Goal: Find contact information: Find contact information

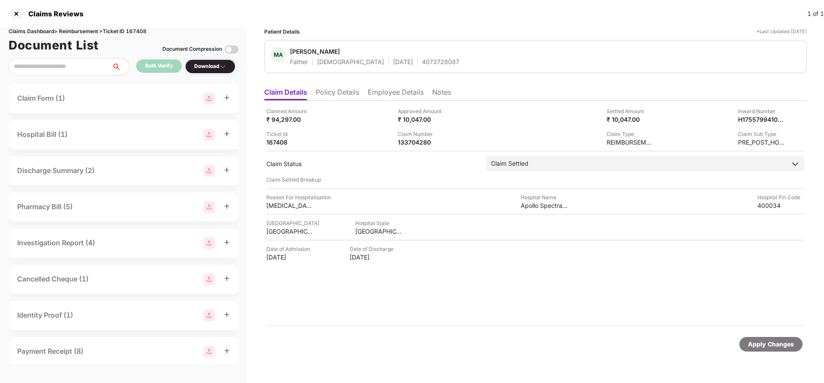
click at [13, 12] on div at bounding box center [16, 14] width 14 height 14
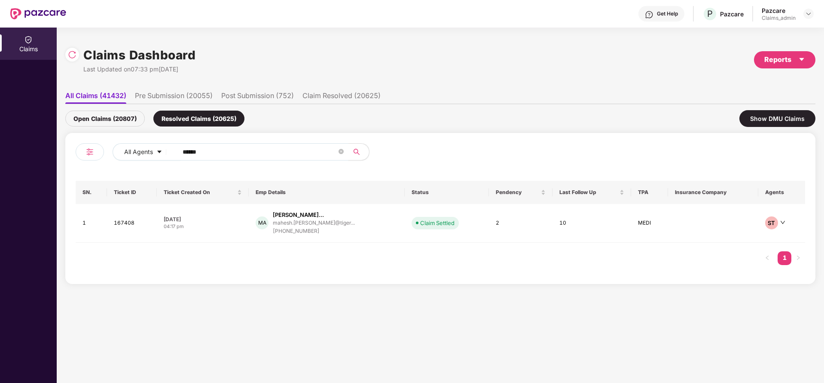
drag, startPoint x: 221, startPoint y: 150, endPoint x: 33, endPoint y: 145, distance: 187.9
click at [33, 145] on div "Claims Claims Dashboard Last Updated on 07:33 pm[DATE] Reports All Claims (4143…" at bounding box center [412, 205] width 824 height 355
paste input "**********"
type input "**********"
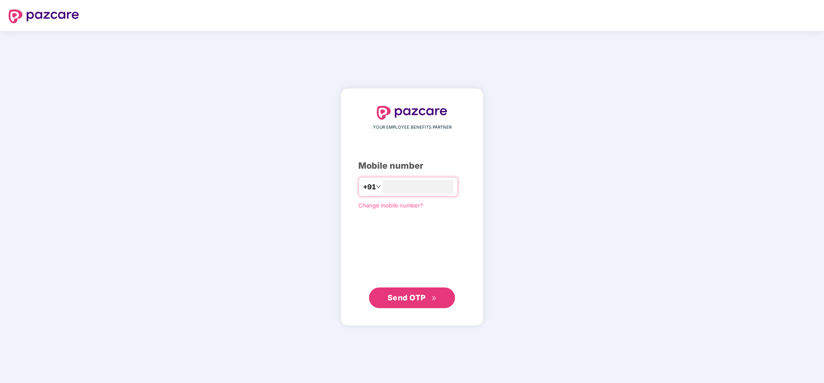
type input "**********"
click at [411, 294] on span "Send OTP" at bounding box center [407, 297] width 38 height 9
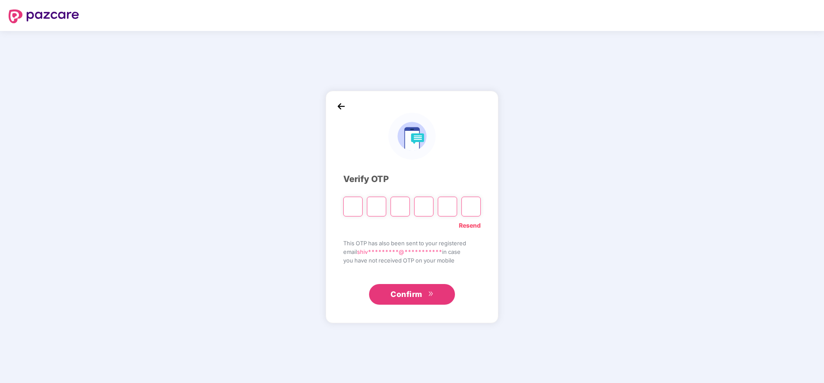
type input "*"
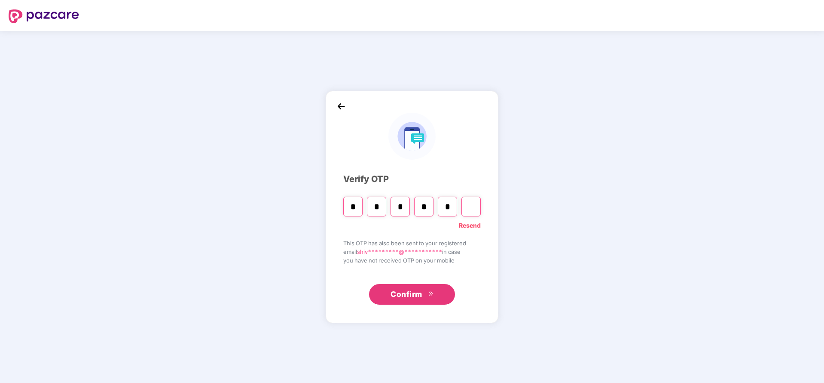
type input "*"
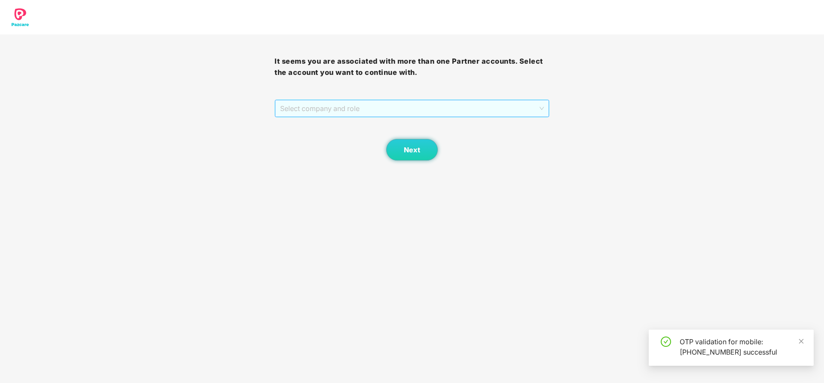
click at [393, 107] on span "Select company and role" at bounding box center [411, 108] width 263 height 16
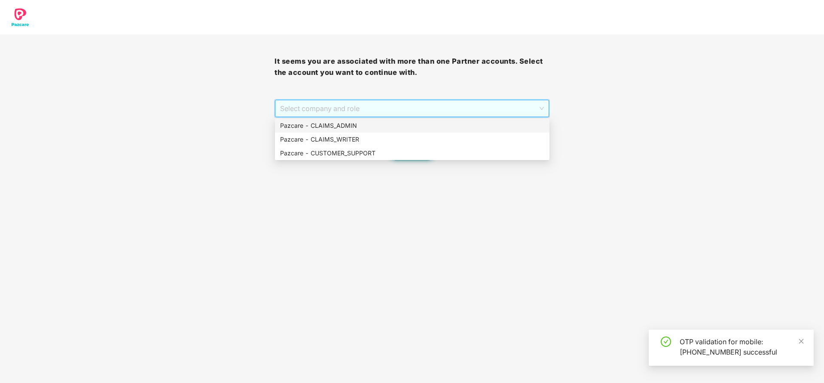
click at [389, 127] on div "Pazcare - CLAIMS_ADMIN" at bounding box center [412, 125] width 264 height 9
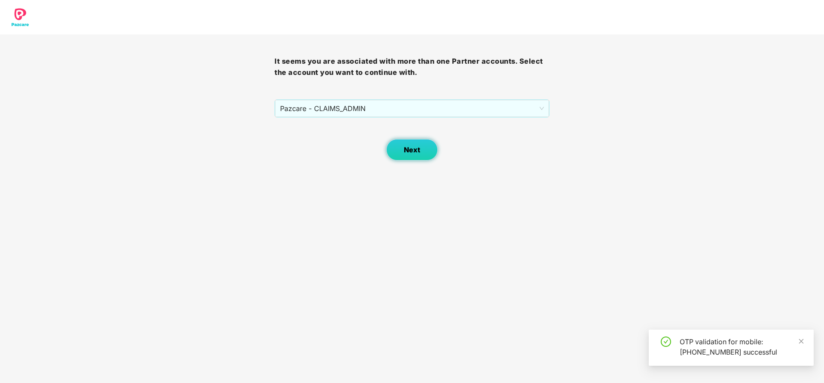
click at [410, 155] on button "Next" at bounding box center [412, 149] width 52 height 21
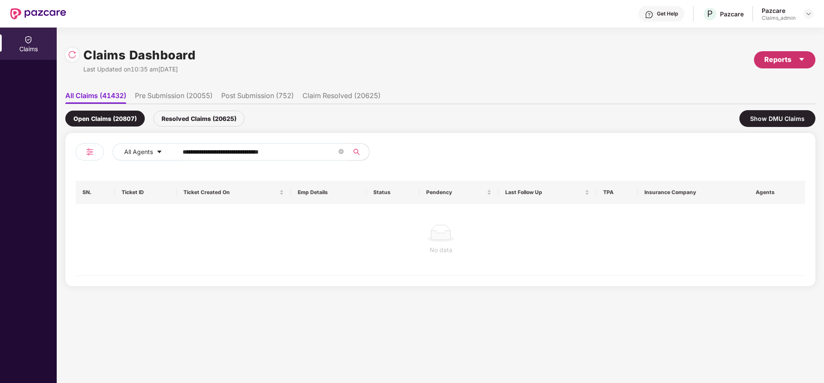
click at [786, 60] on div "Reports" at bounding box center [785, 59] width 41 height 11
click at [755, 102] on div "Claims Pendency Report" at bounding box center [748, 99] width 69 height 9
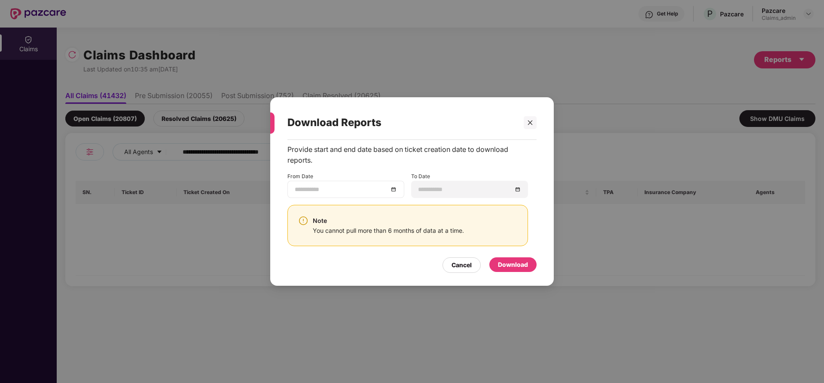
click at [390, 191] on div at bounding box center [346, 188] width 102 height 9
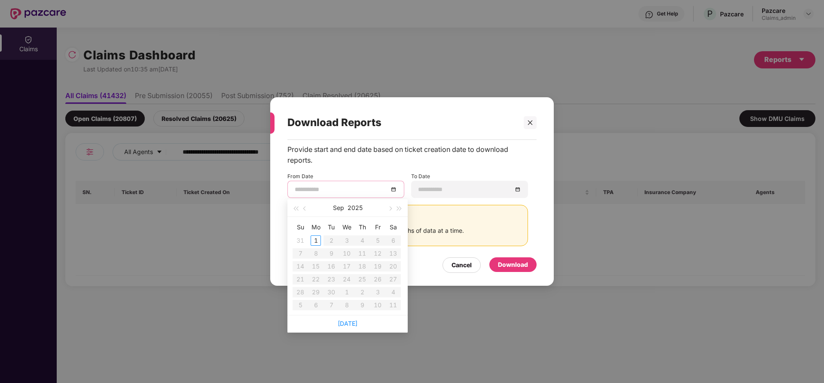
type input "**********"
click at [304, 209] on span "button" at bounding box center [305, 208] width 4 height 4
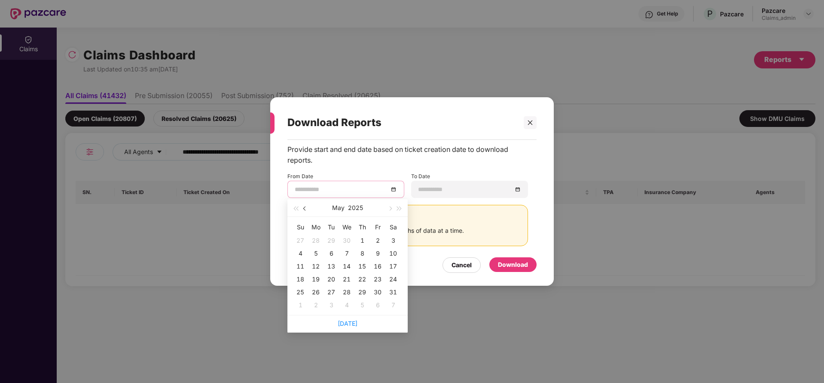
click at [304, 209] on span "button" at bounding box center [305, 208] width 4 height 4
click at [391, 207] on span "button" at bounding box center [390, 208] width 4 height 4
type input "**********"
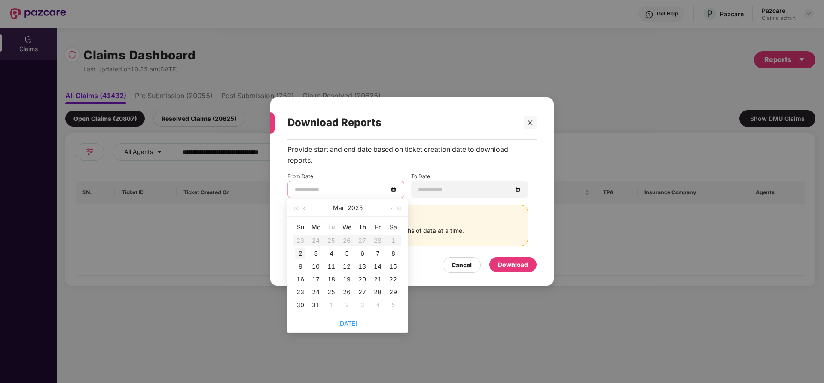
click at [305, 256] on div "2" at bounding box center [300, 253] width 10 height 10
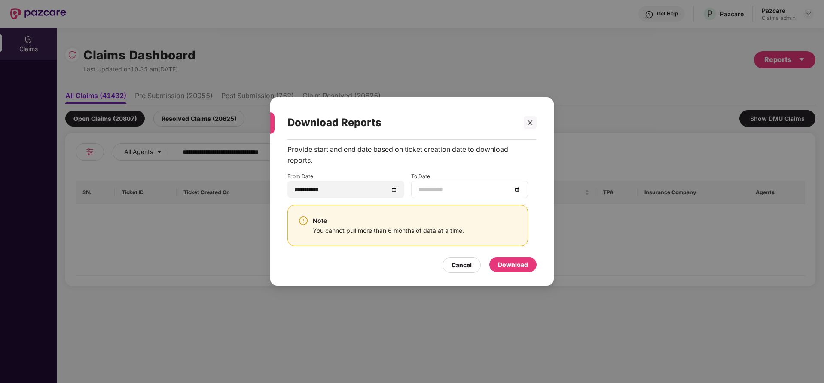
click at [519, 187] on div at bounding box center [470, 188] width 102 height 9
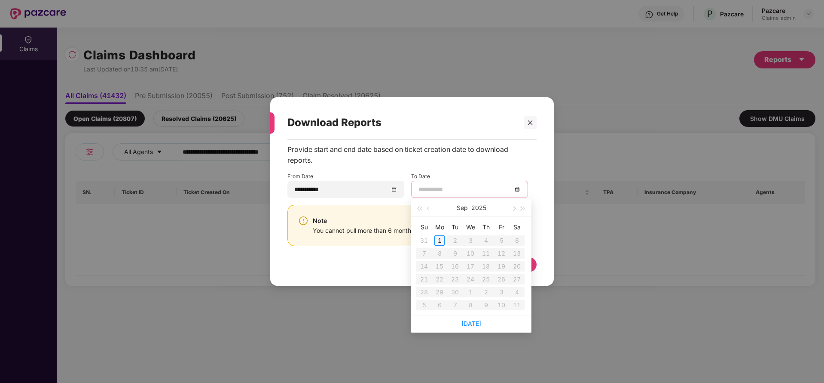
type input "**********"
click at [441, 239] on div "1" at bounding box center [440, 240] width 10 height 10
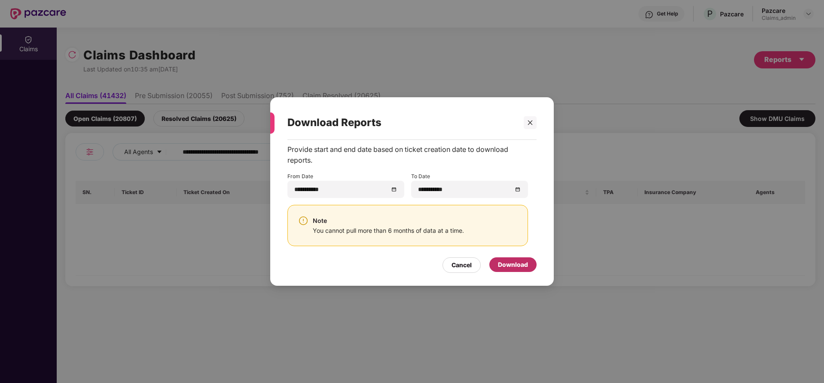
click at [525, 265] on div "Download" at bounding box center [513, 264] width 30 height 9
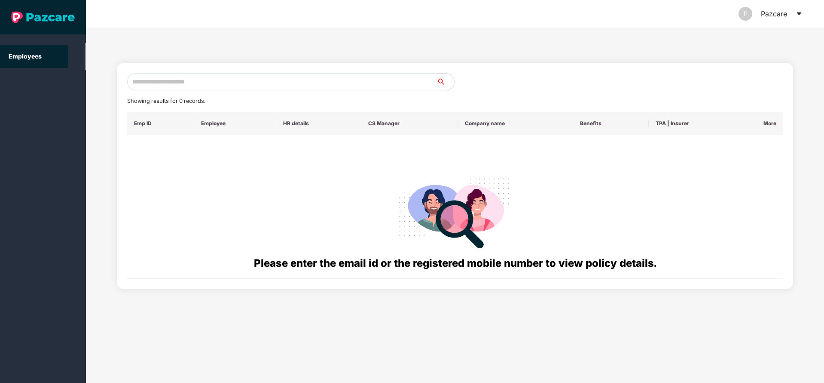
click at [800, 13] on icon "caret-down" at bounding box center [799, 13] width 5 height 3
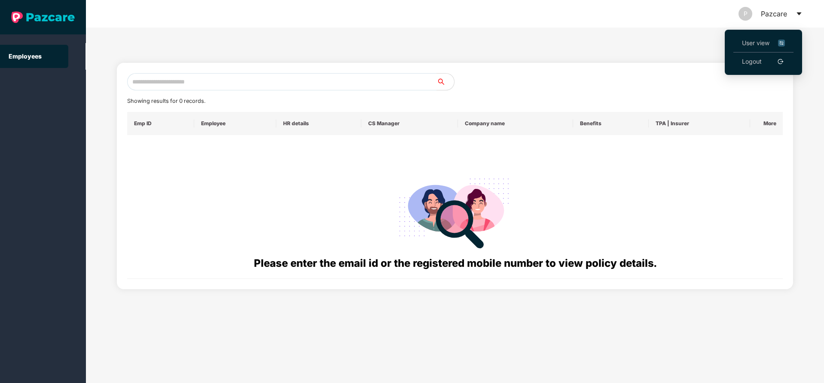
click at [742, 40] on span "User view" at bounding box center [763, 42] width 43 height 9
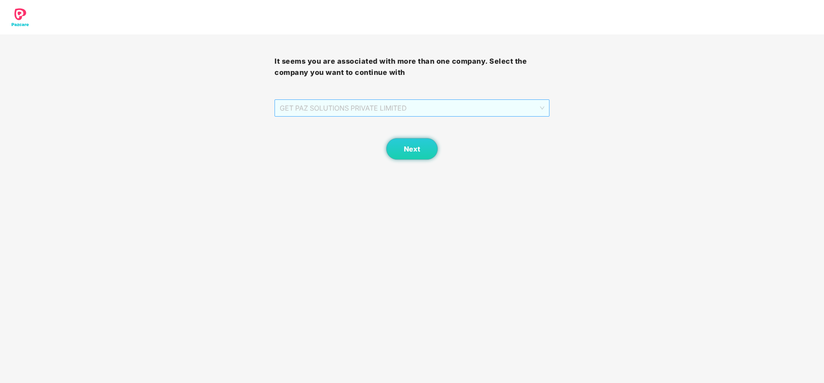
click at [448, 100] on span "GET PAZ SOLUTIONS PRIVATE LIMITED" at bounding box center [412, 108] width 264 height 16
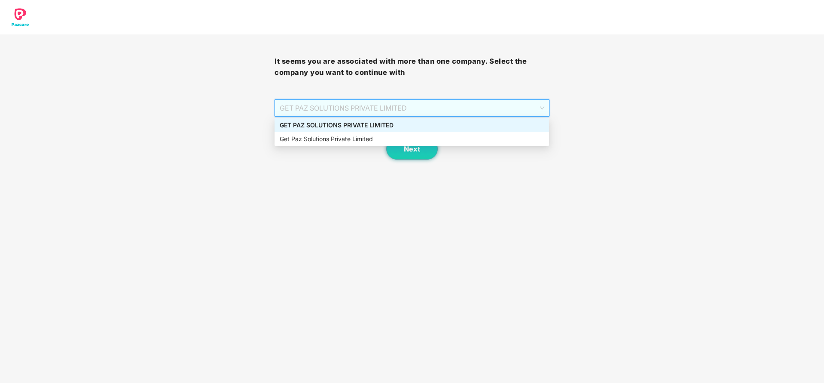
click at [389, 127] on div "GET PAZ SOLUTIONS PRIVATE LIMITED" at bounding box center [412, 124] width 264 height 9
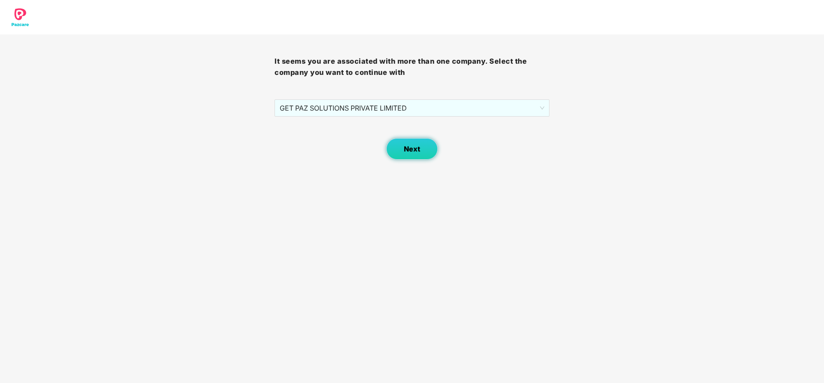
click at [407, 152] on span "Next" at bounding box center [412, 149] width 16 height 8
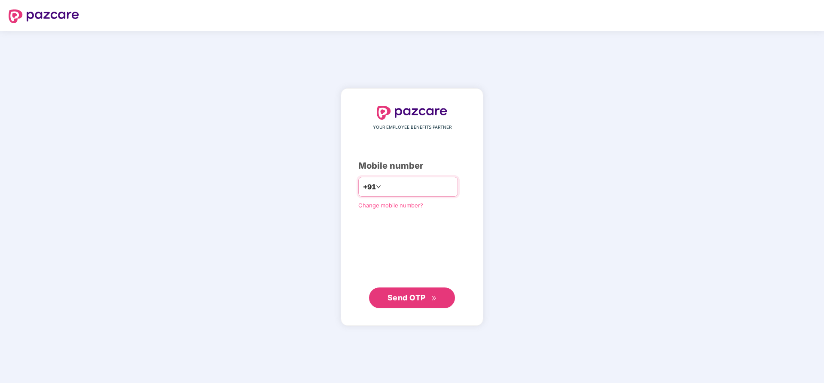
click at [383, 186] on input "number" at bounding box center [418, 187] width 70 height 14
type input "**********"
click at [413, 306] on button "Send OTP" at bounding box center [412, 297] width 86 height 21
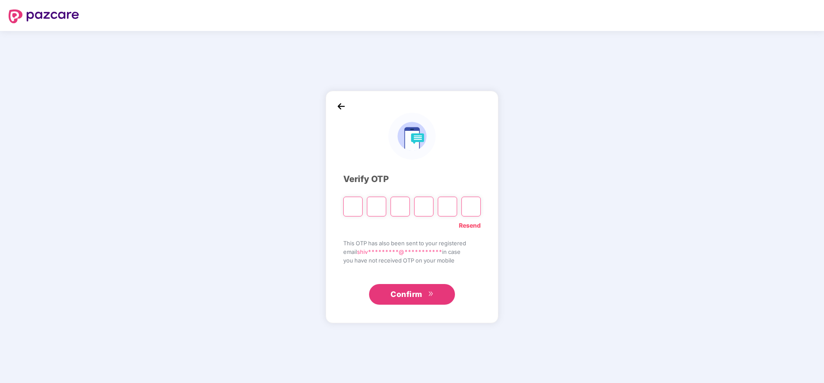
type input "*"
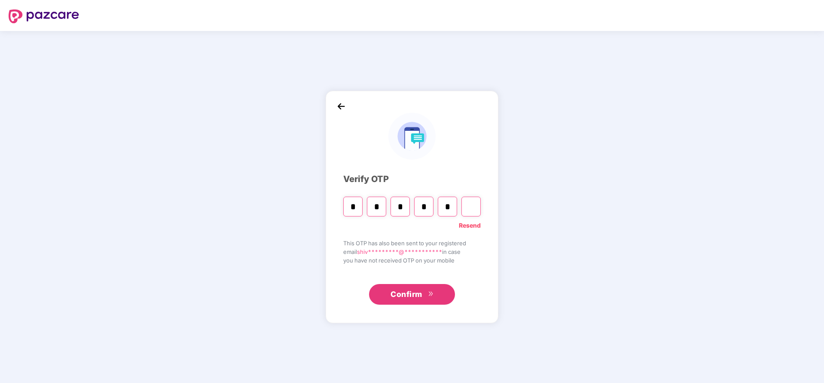
type input "*"
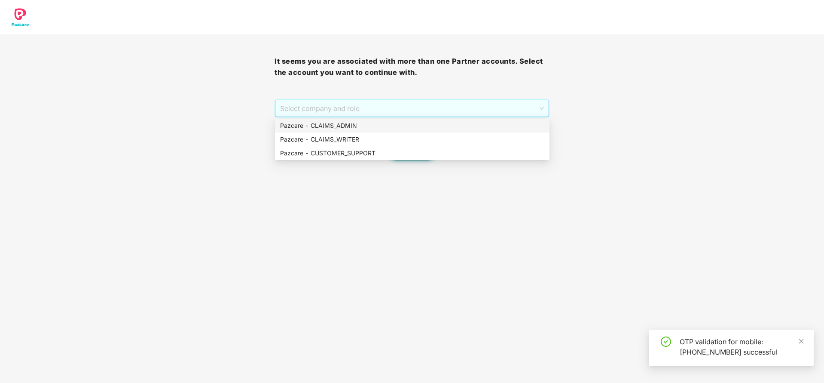
click at [358, 106] on span "Select company and role" at bounding box center [411, 108] width 263 height 16
click at [357, 125] on div "Pazcare - CLAIMS_ADMIN" at bounding box center [412, 125] width 264 height 9
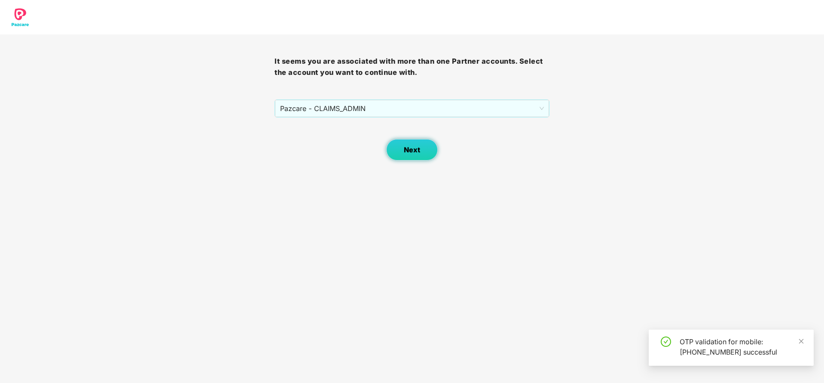
click at [425, 150] on button "Next" at bounding box center [412, 149] width 52 height 21
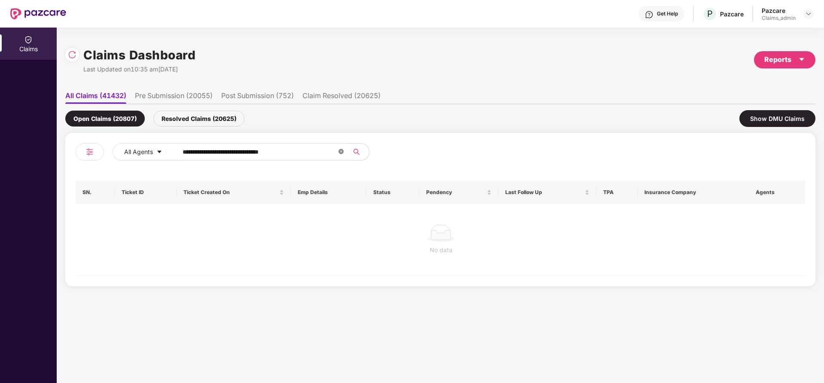
click at [340, 155] on span at bounding box center [341, 152] width 5 height 8
paste input "******"
type input "******"
click at [204, 121] on div "Resolved Claims (20625)" at bounding box center [198, 118] width 91 height 16
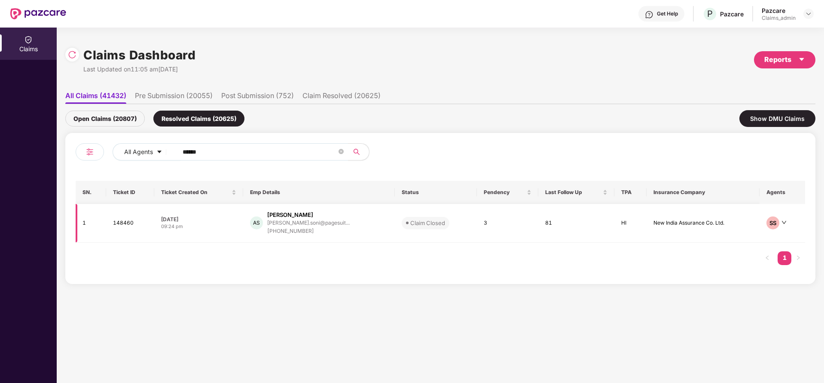
click at [287, 240] on td "AS [PERSON_NAME] [PERSON_NAME].soni@pagesuit... [PHONE_NUMBER]" at bounding box center [319, 223] width 152 height 39
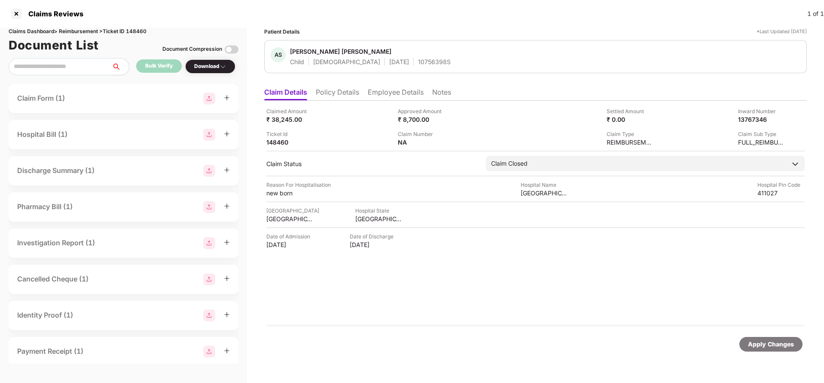
click at [331, 92] on li "Policy Details" at bounding box center [337, 94] width 43 height 12
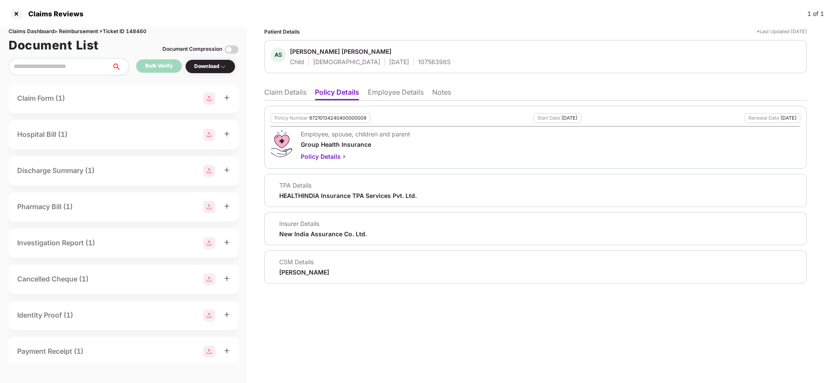
click at [273, 269] on div "CSM Details [PERSON_NAME]" at bounding box center [300, 266] width 58 height 18
drag, startPoint x: 279, startPoint y: 273, endPoint x: 377, endPoint y: 269, distance: 98.5
click at [377, 269] on div "CSM Details [PERSON_NAME]" at bounding box center [536, 266] width 530 height 18
copy div "[PERSON_NAME]"
